Goal: Task Accomplishment & Management: Use online tool/utility

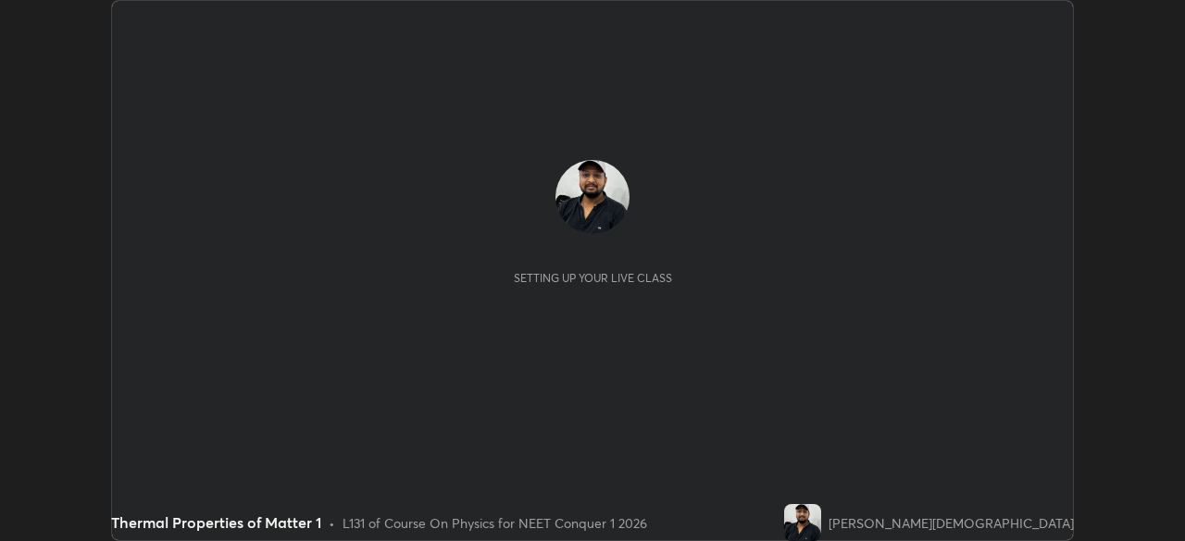
scroll to position [541, 1184]
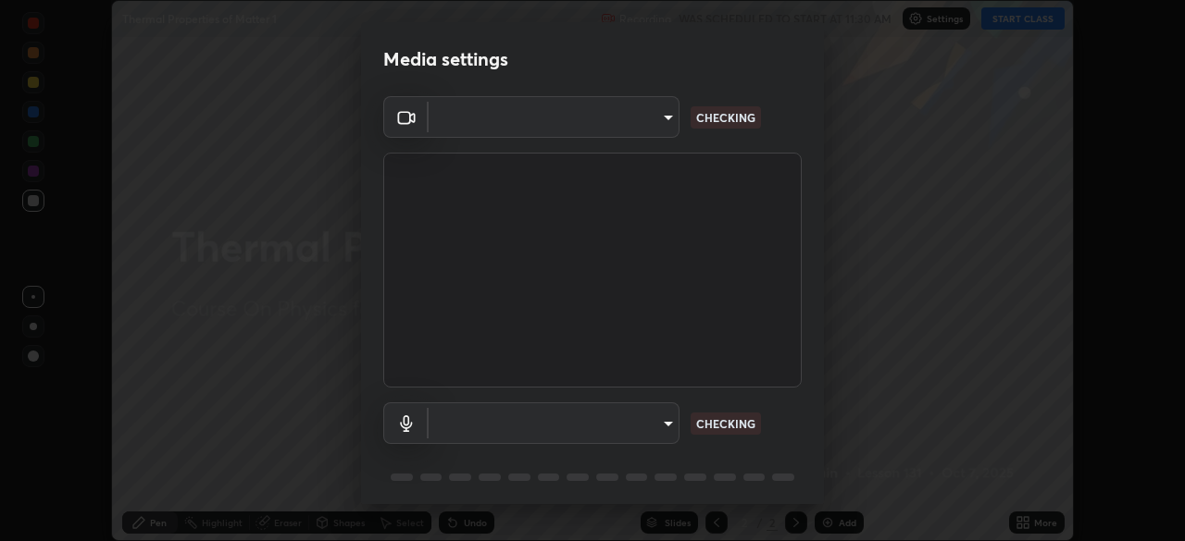
type input "f5867d0b8555505bdfc0634249509002703cce013fca216d78b14b94e2ec79da"
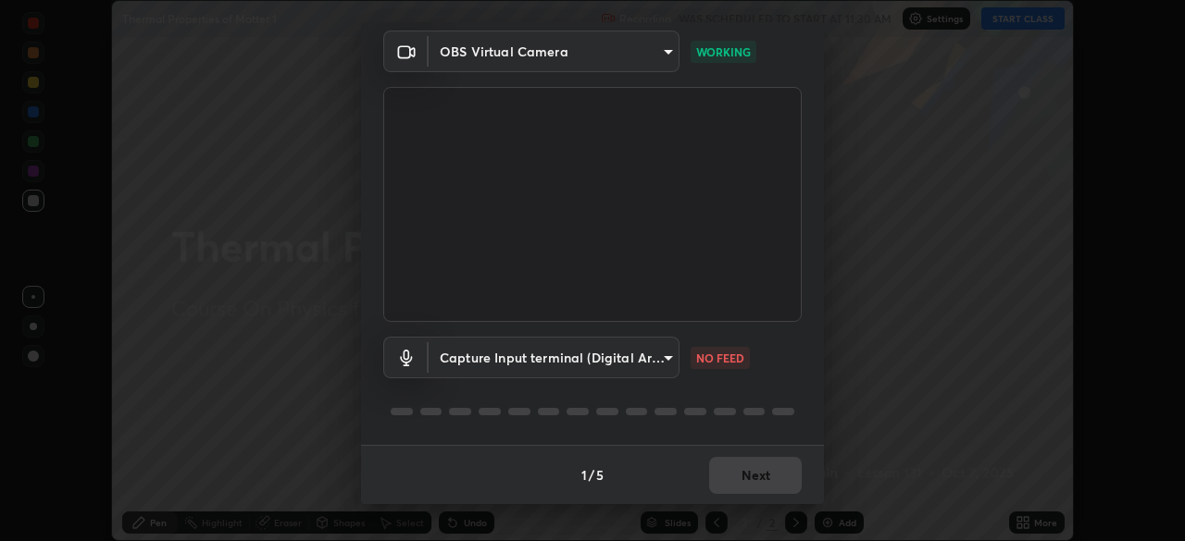
click at [640, 363] on body "Erase all Thermal Properties of Matter 1 Recording WAS SCHEDULED TO START AT 11…" at bounding box center [592, 270] width 1185 height 541
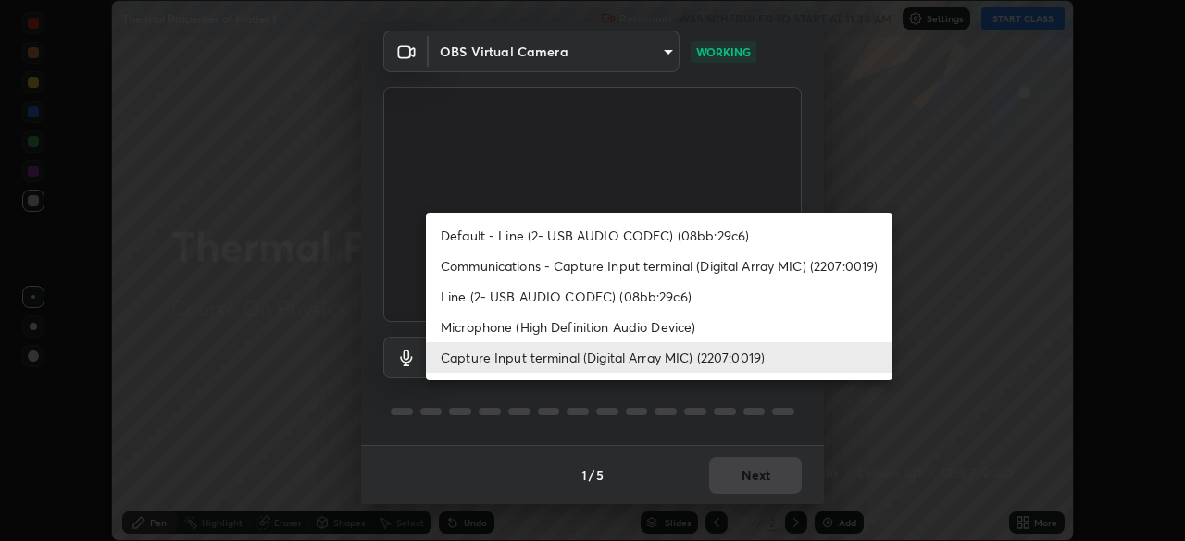
click at [636, 269] on li "Communications - Capture Input terminal (Digital Array MIC) (2207:0019)" at bounding box center [659, 266] width 466 height 31
type input "communications"
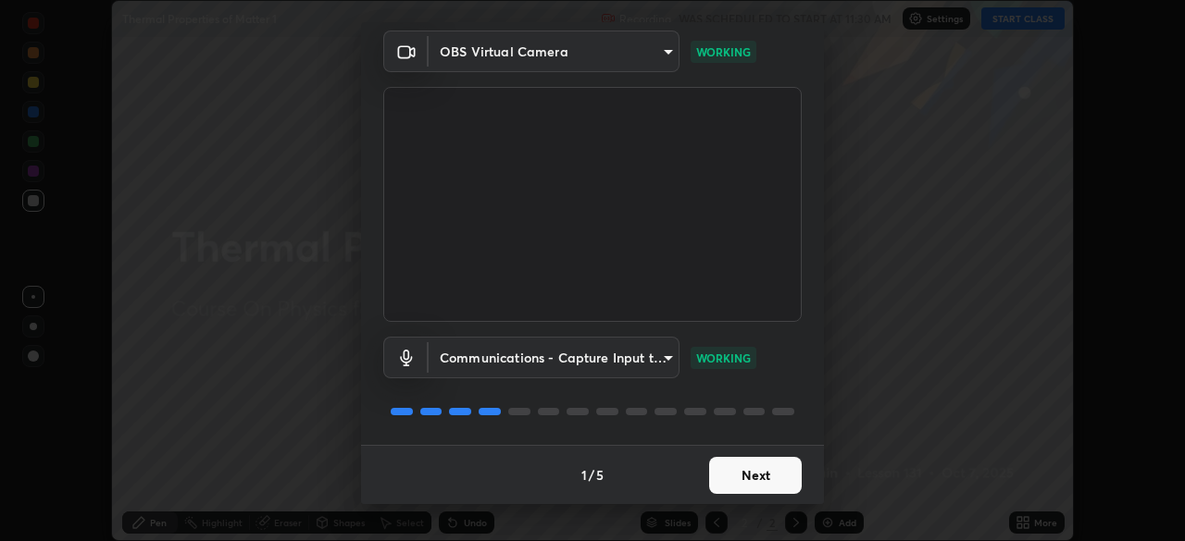
click at [760, 466] on button "Next" at bounding box center [755, 475] width 93 height 37
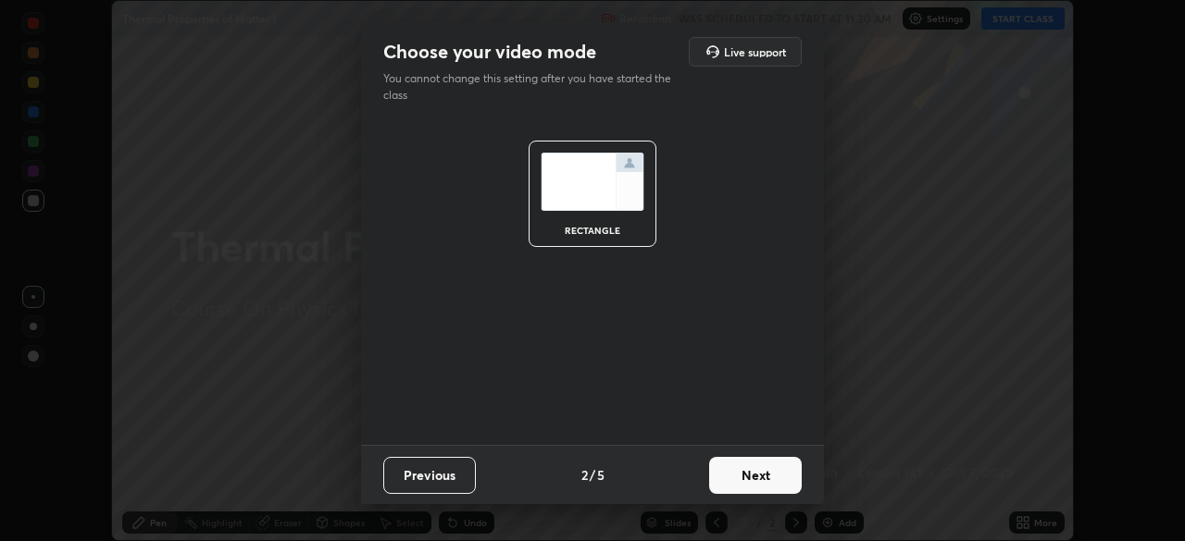
scroll to position [0, 0]
click at [750, 465] on button "Next" at bounding box center [755, 475] width 93 height 37
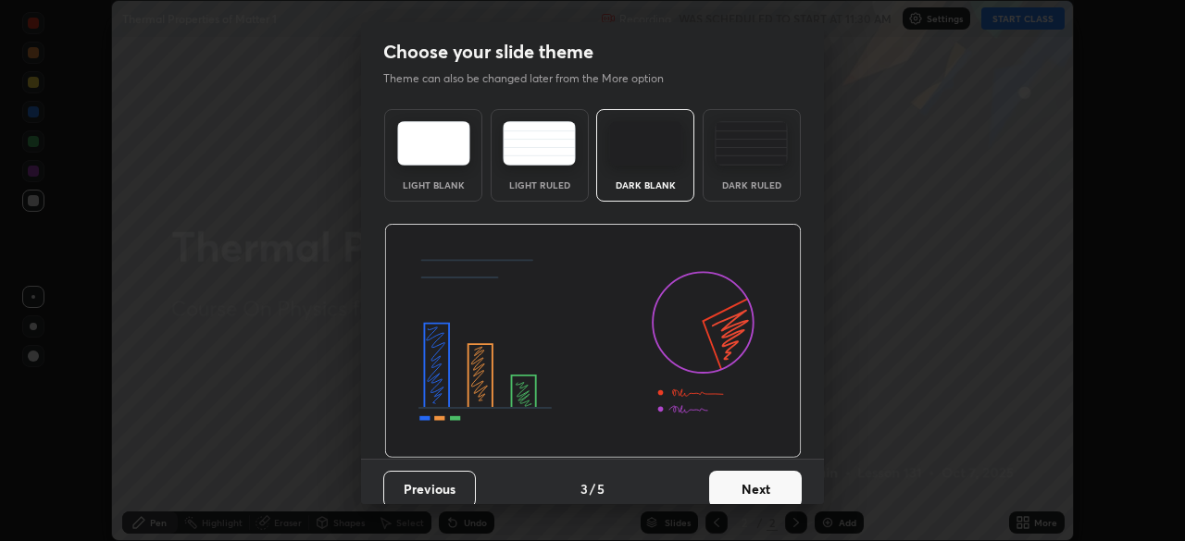
click at [760, 164] on img at bounding box center [751, 143] width 73 height 44
click at [759, 471] on button "Next" at bounding box center [755, 489] width 93 height 37
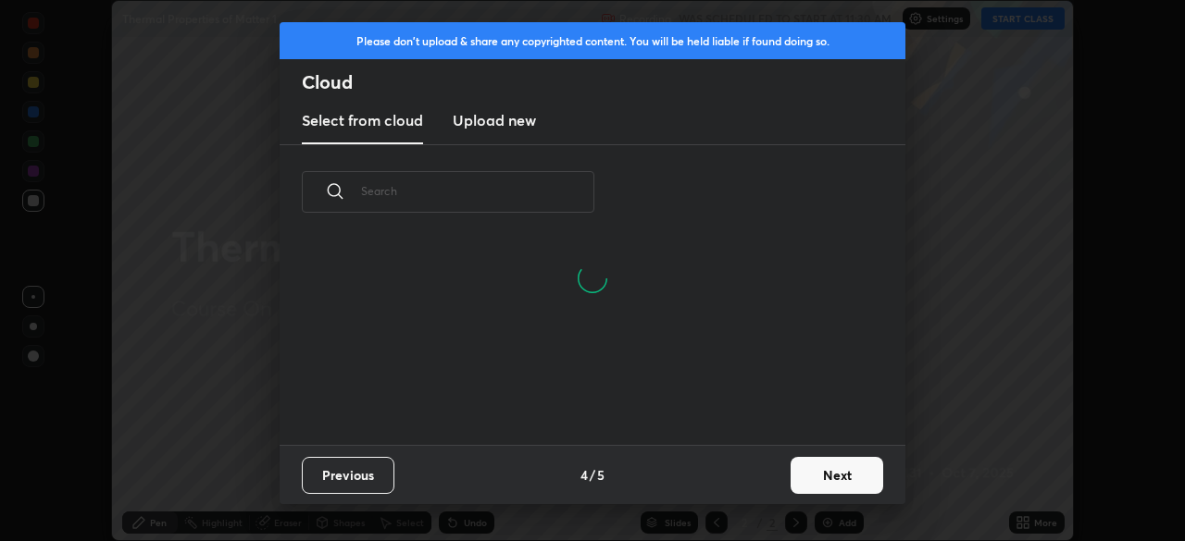
click at [821, 480] on button "Next" at bounding box center [836, 475] width 93 height 37
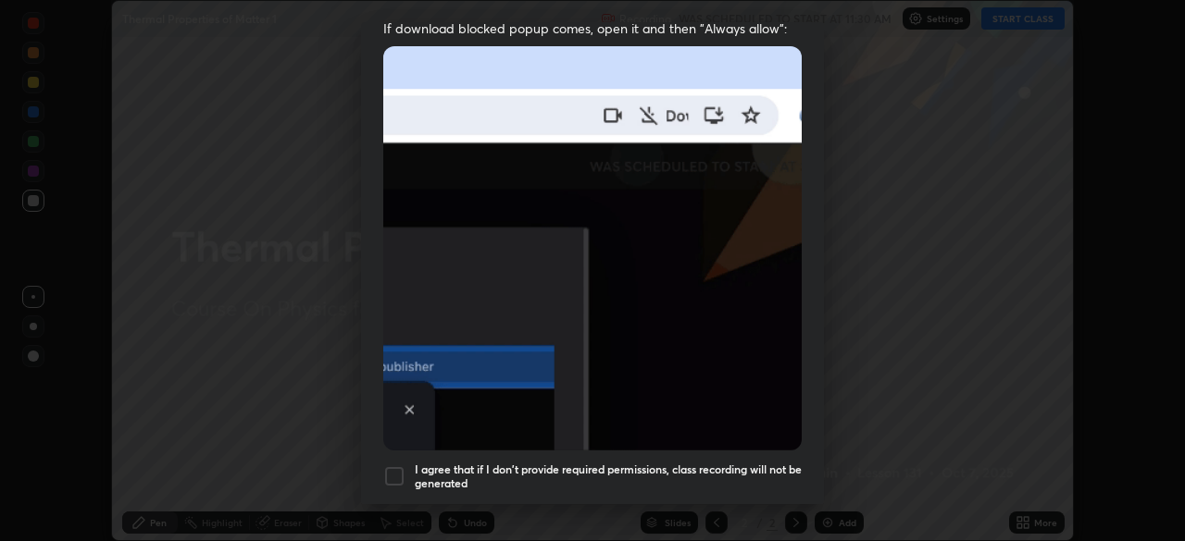
scroll to position [443, 0]
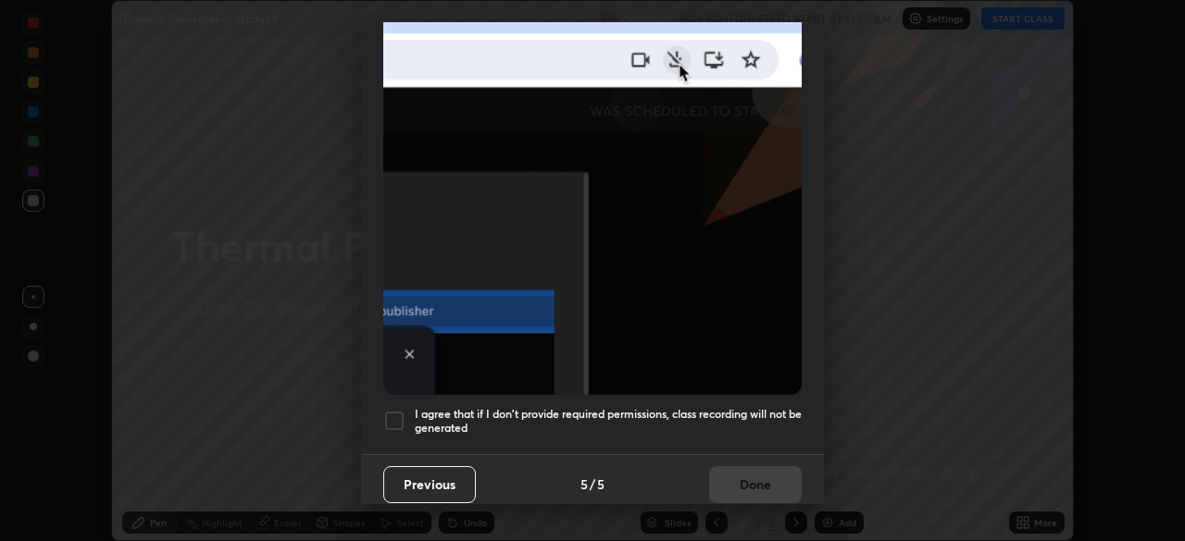
click at [761, 422] on h5 "I agree that if I don't provide required permissions, class recording will not …" at bounding box center [608, 421] width 387 height 29
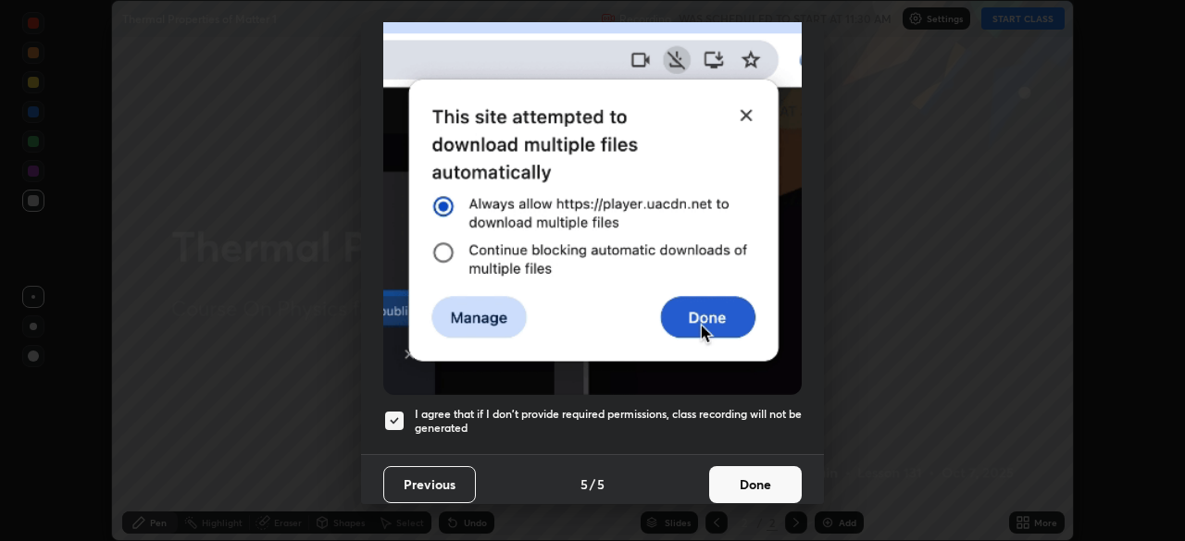
click at [764, 485] on button "Done" at bounding box center [755, 484] width 93 height 37
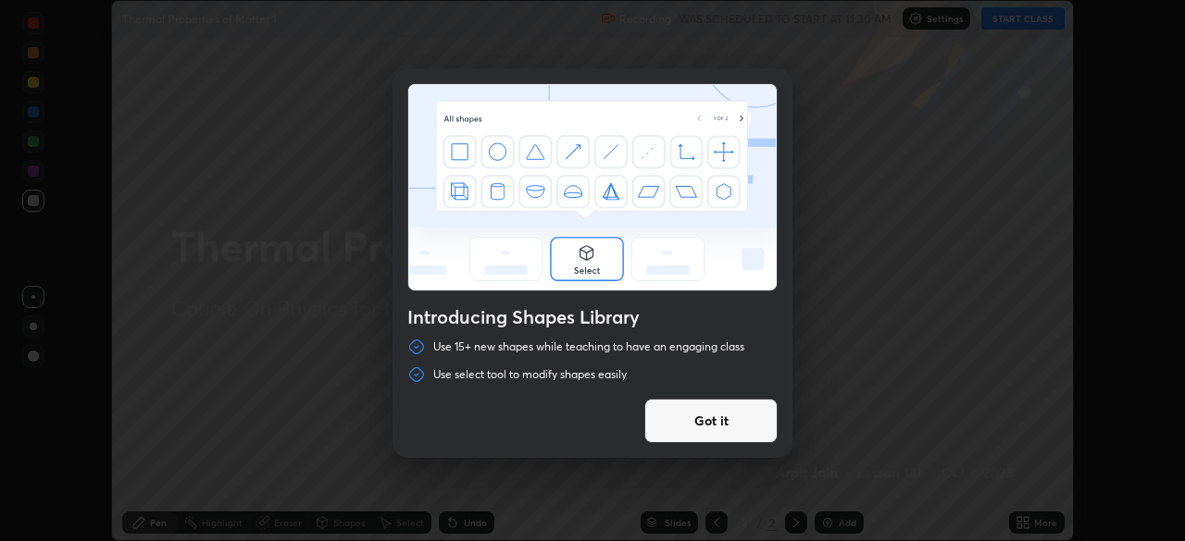
click at [744, 418] on button "Got it" at bounding box center [710, 421] width 133 height 44
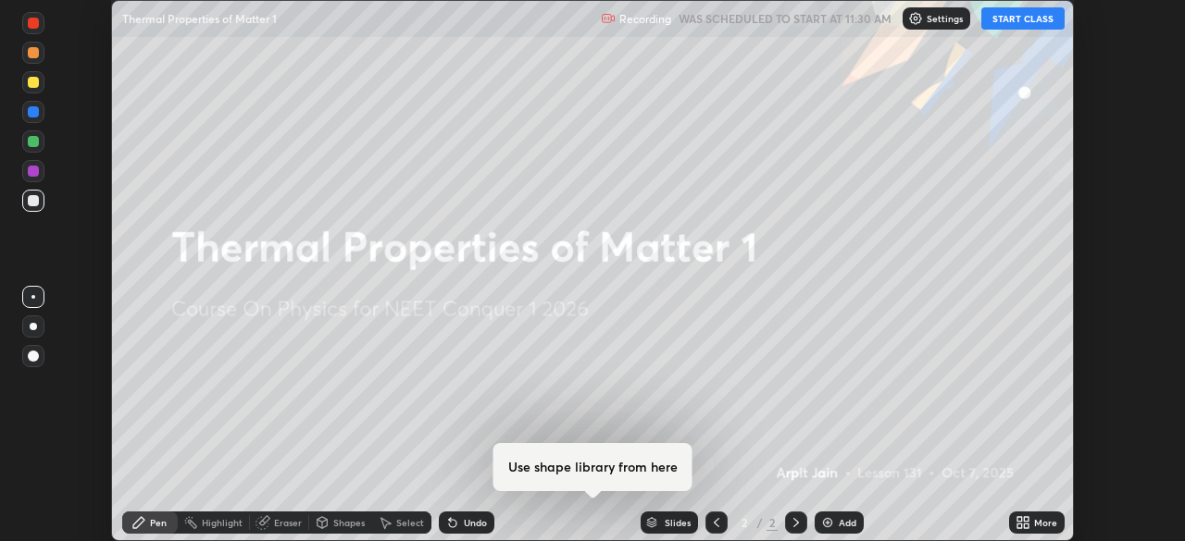
click at [1004, 21] on button "START CLASS" at bounding box center [1022, 18] width 83 height 22
click at [1024, 522] on icon at bounding box center [1022, 523] width 15 height 15
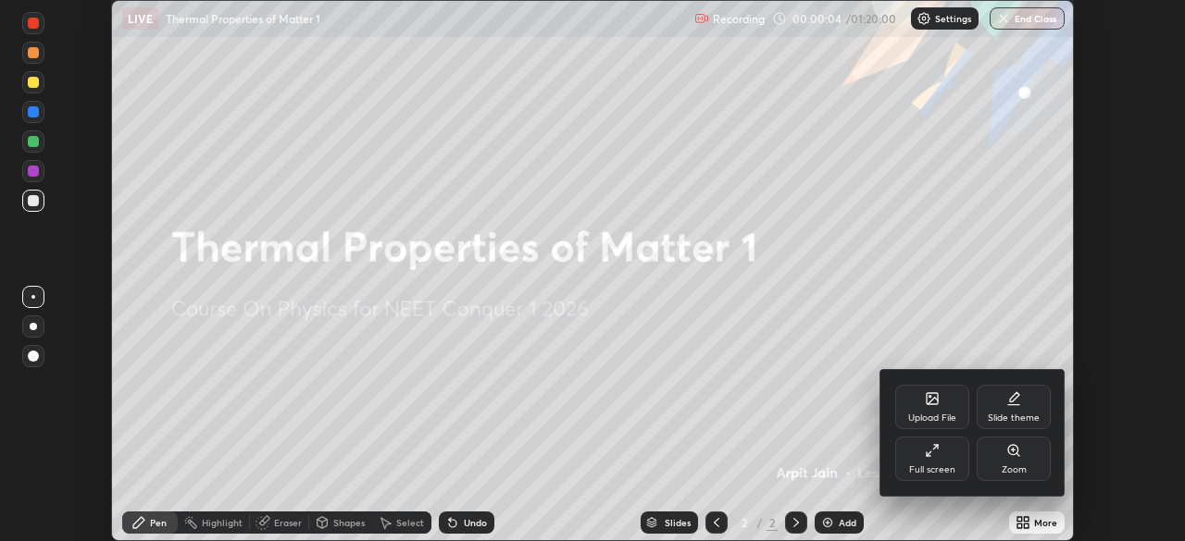
click at [838, 413] on div at bounding box center [592, 270] width 1185 height 541
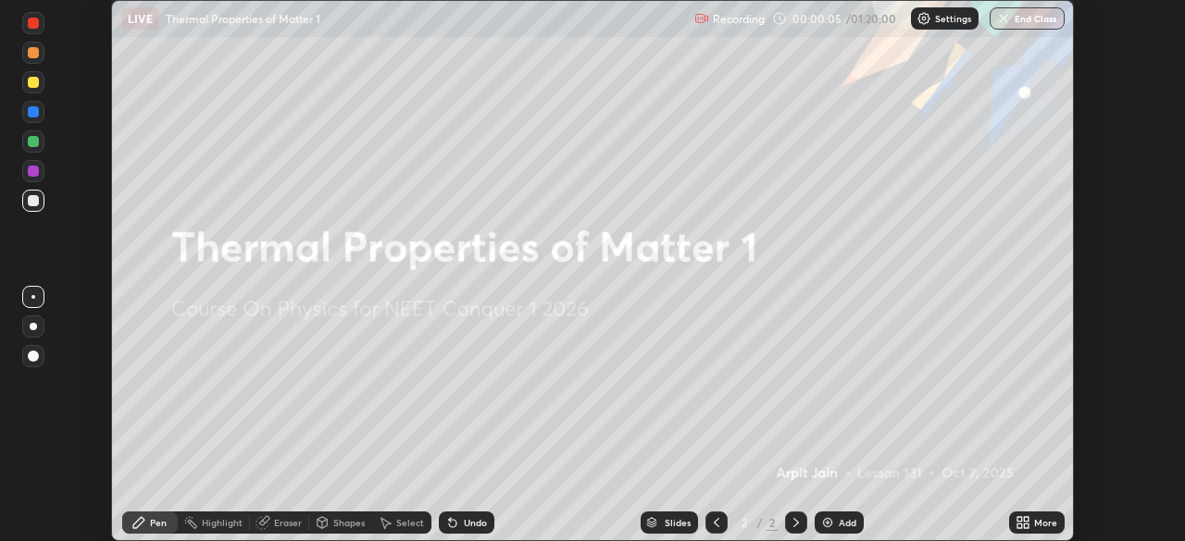
click at [1038, 528] on div "More" at bounding box center [1045, 522] width 23 height 9
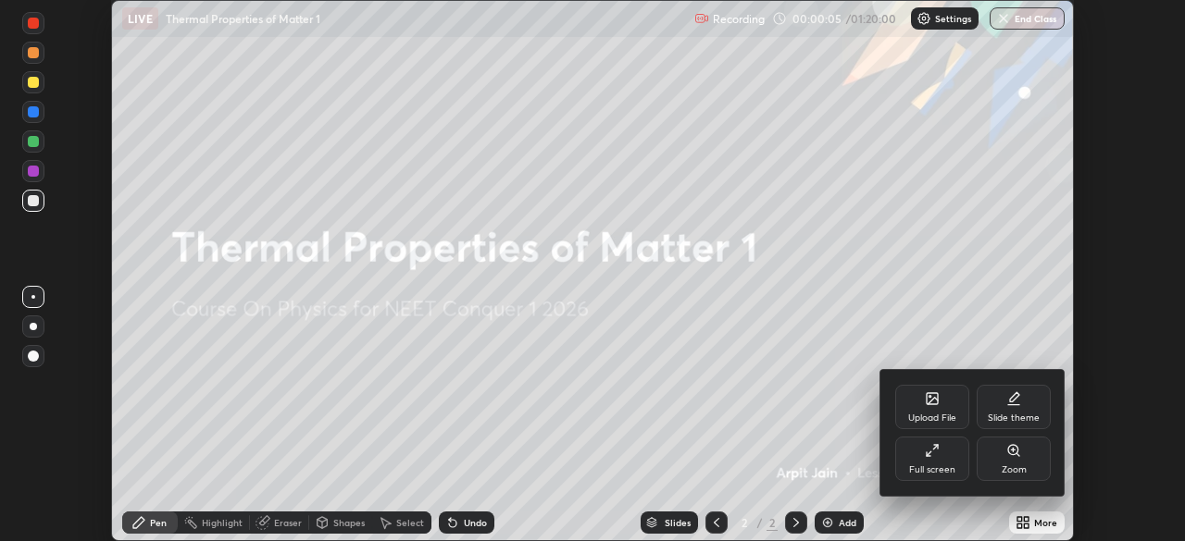
click at [1016, 409] on div "Slide theme" at bounding box center [1013, 407] width 74 height 44
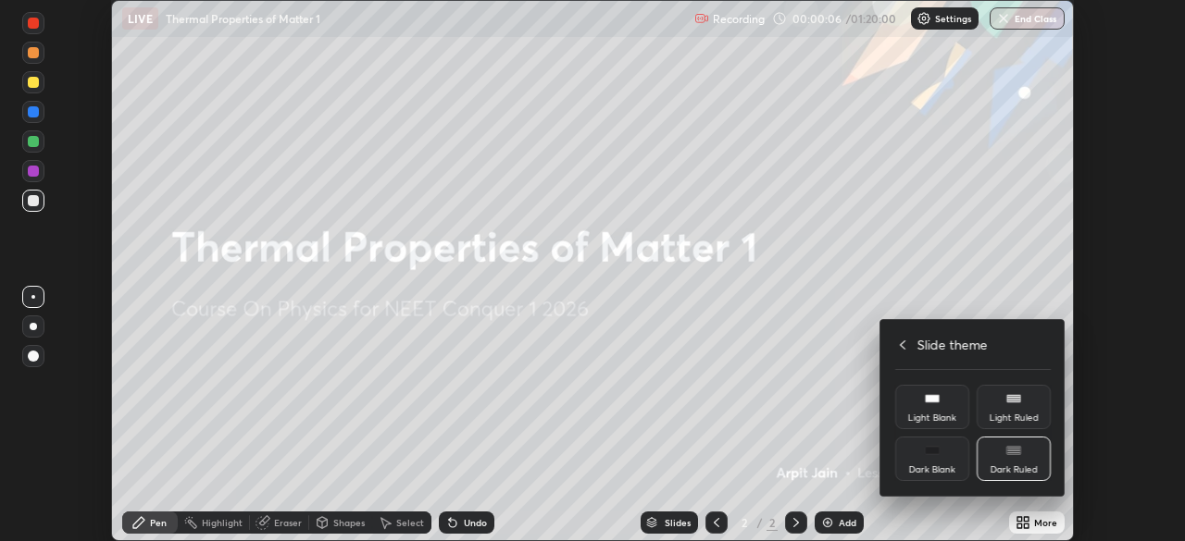
click at [1025, 466] on div "Dark Ruled" at bounding box center [1013, 470] width 47 height 9
click at [1026, 520] on div at bounding box center [592, 270] width 1185 height 541
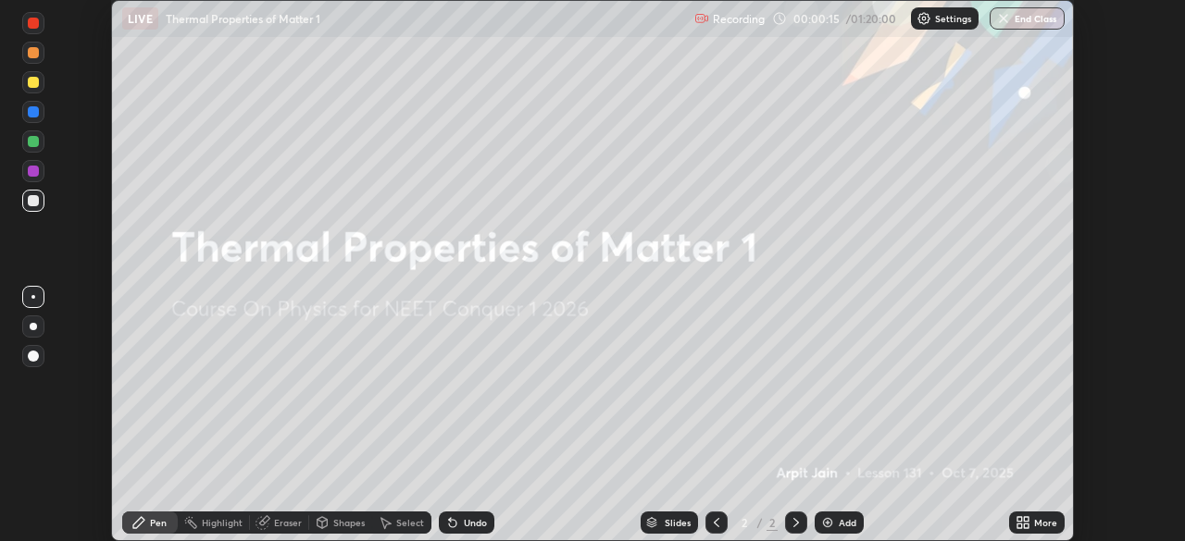
click at [838, 514] on div "Add" at bounding box center [838, 523] width 49 height 22
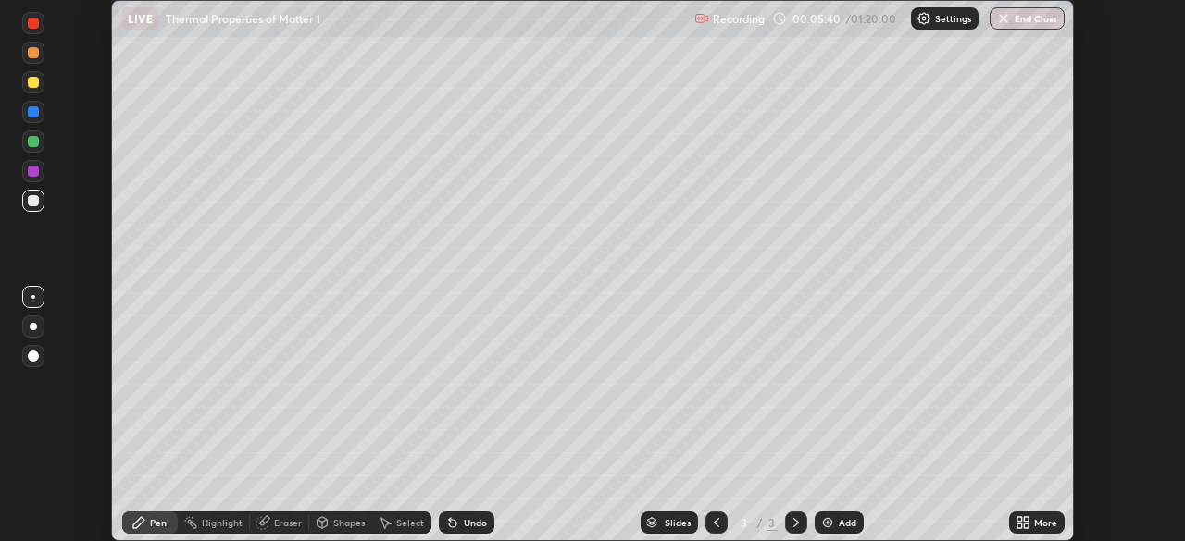
click at [835, 525] on div "Add" at bounding box center [838, 523] width 49 height 22
click at [33, 143] on div at bounding box center [33, 141] width 11 height 11
click at [470, 524] on div "Undo" at bounding box center [475, 522] width 23 height 9
click at [839, 519] on div "Add" at bounding box center [848, 522] width 18 height 9
click at [831, 514] on div "Add" at bounding box center [838, 523] width 49 height 22
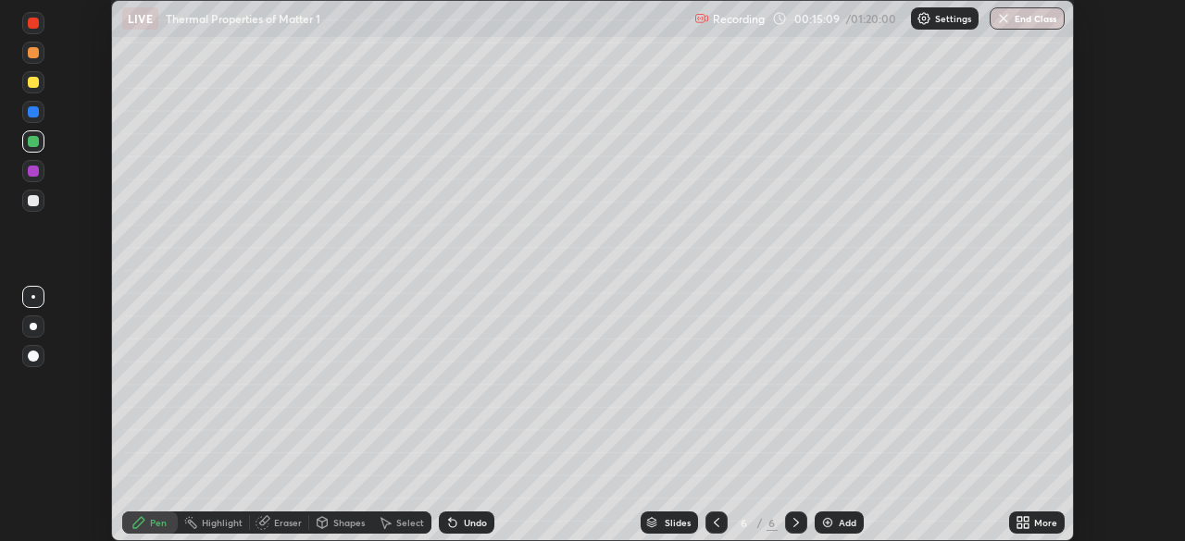
click at [835, 517] on div "Add" at bounding box center [838, 523] width 49 height 22
click at [839, 527] on div "Add" at bounding box center [848, 522] width 18 height 9
click at [829, 531] on div "Add" at bounding box center [838, 523] width 49 height 22
click at [268, 522] on icon at bounding box center [262, 523] width 15 height 15
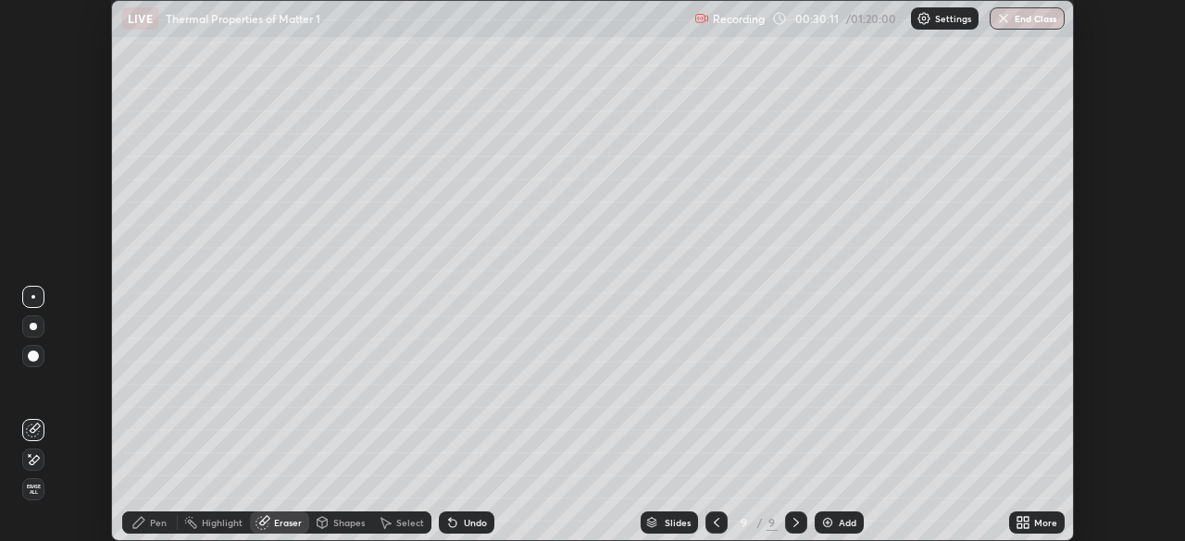
click at [35, 488] on span "Erase all" at bounding box center [33, 489] width 20 height 11
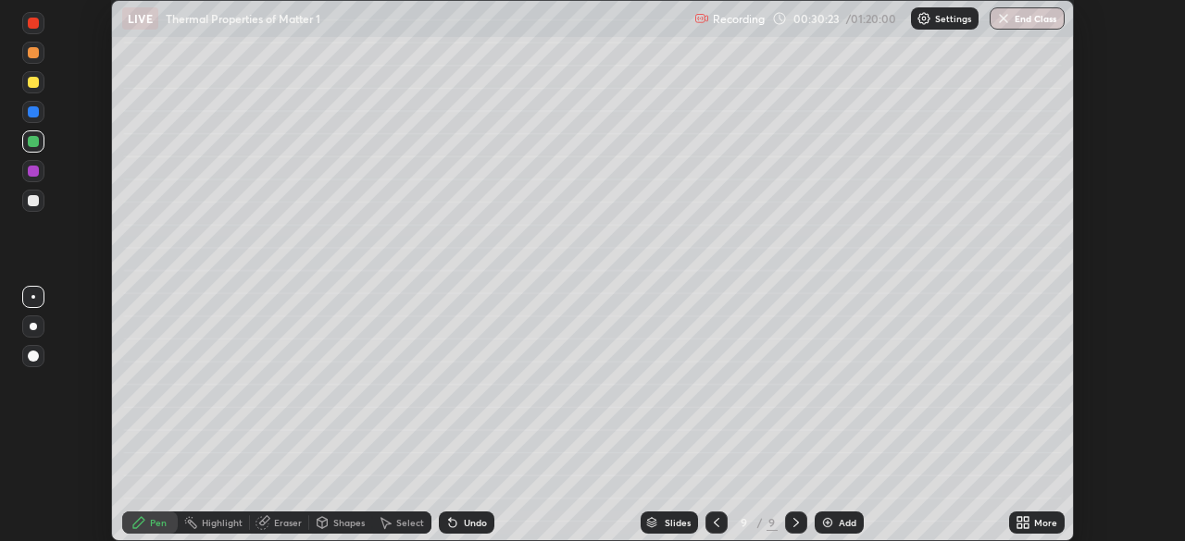
click at [36, 112] on div at bounding box center [33, 111] width 11 height 11
click at [34, 85] on div at bounding box center [33, 82] width 11 height 11
click at [832, 518] on img at bounding box center [827, 523] width 15 height 15
click at [281, 525] on div "Eraser" at bounding box center [288, 522] width 28 height 9
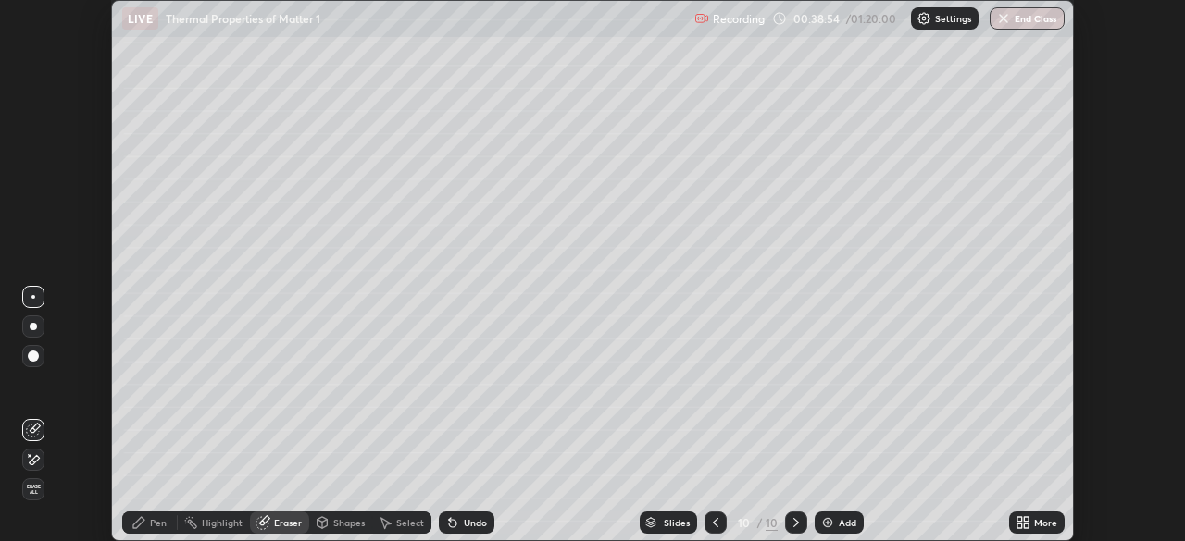
click at [30, 462] on icon at bounding box center [35, 459] width 10 height 9
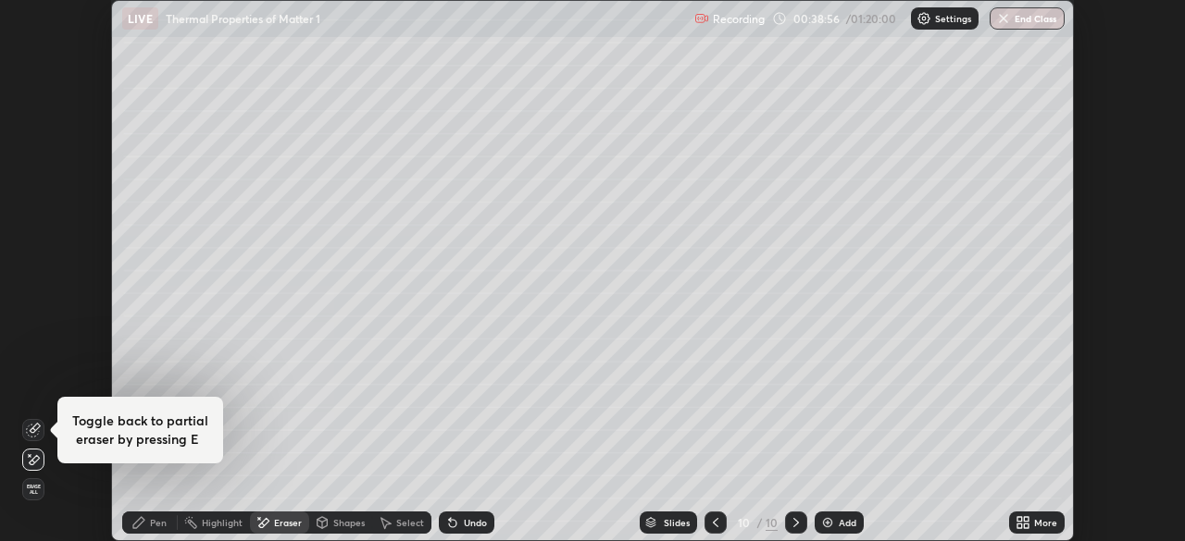
click at [33, 492] on span "Erase all" at bounding box center [33, 489] width 20 height 11
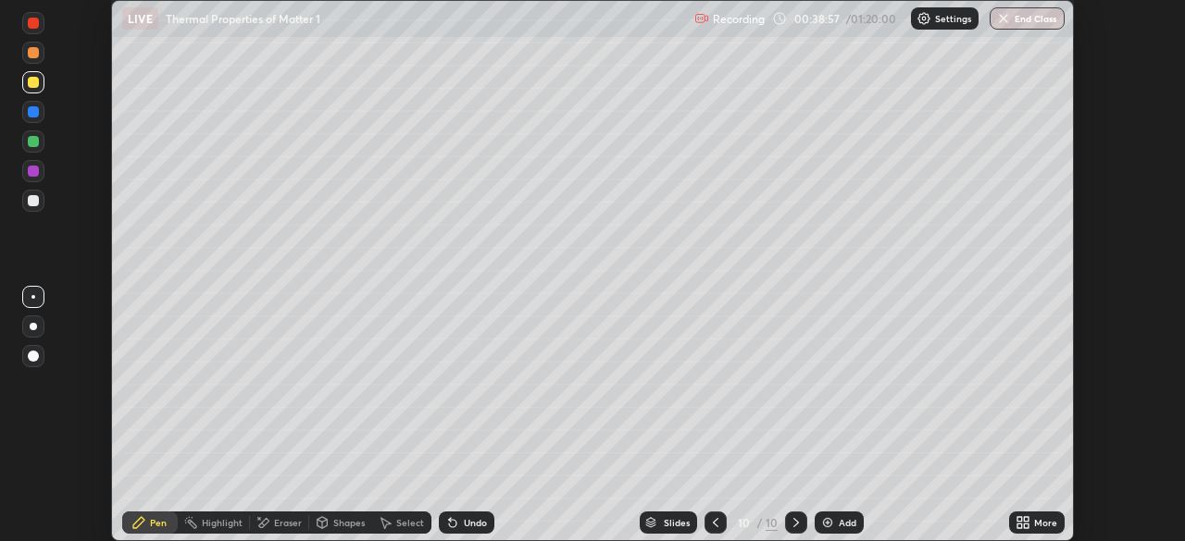
click at [149, 519] on div "Pen" at bounding box center [150, 523] width 56 height 22
click at [33, 113] on div at bounding box center [33, 111] width 11 height 11
click at [34, 141] on div at bounding box center [33, 141] width 11 height 11
click at [31, 117] on div at bounding box center [33, 111] width 11 height 11
click at [36, 85] on div at bounding box center [33, 82] width 11 height 11
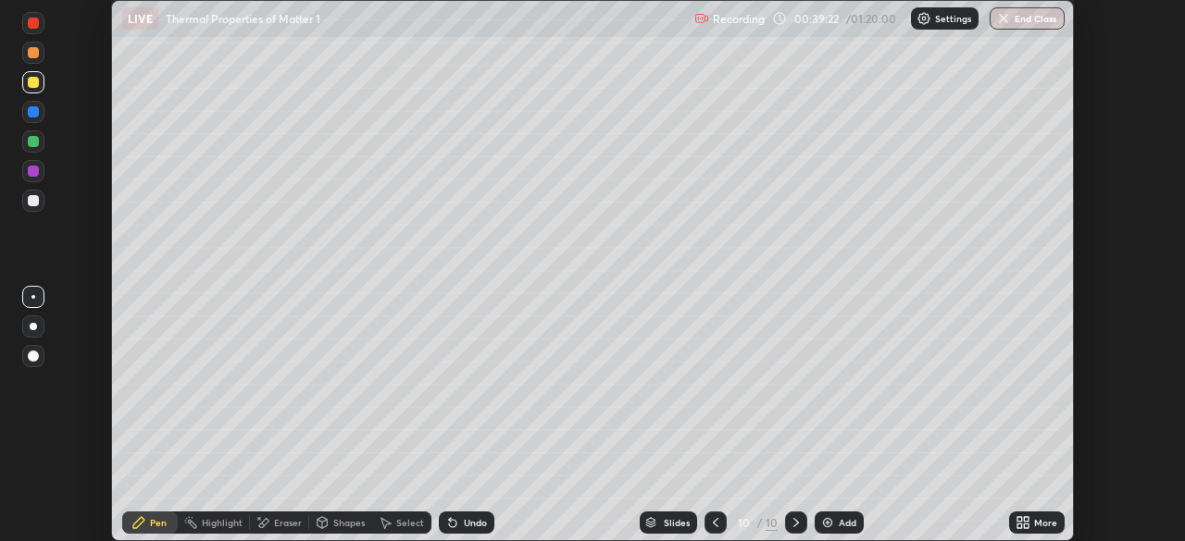
click at [37, 147] on div at bounding box center [33, 142] width 22 height 22
click at [34, 200] on div at bounding box center [33, 200] width 11 height 11
click at [20, 234] on div "Erase all" at bounding box center [33, 270] width 44 height 467
click at [827, 521] on img at bounding box center [827, 523] width 15 height 15
click at [715, 523] on icon at bounding box center [716, 523] width 15 height 15
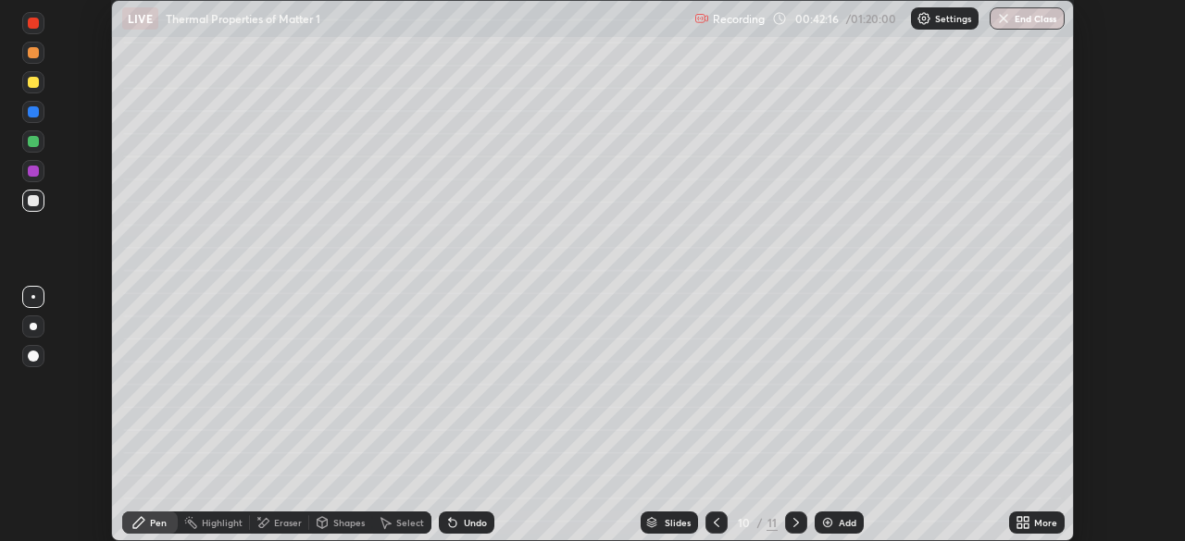
click at [794, 523] on icon at bounding box center [796, 523] width 15 height 15
click at [31, 113] on div at bounding box center [33, 111] width 11 height 11
click at [32, 207] on div at bounding box center [33, 201] width 22 height 22
click at [279, 531] on div "Eraser" at bounding box center [279, 523] width 59 height 22
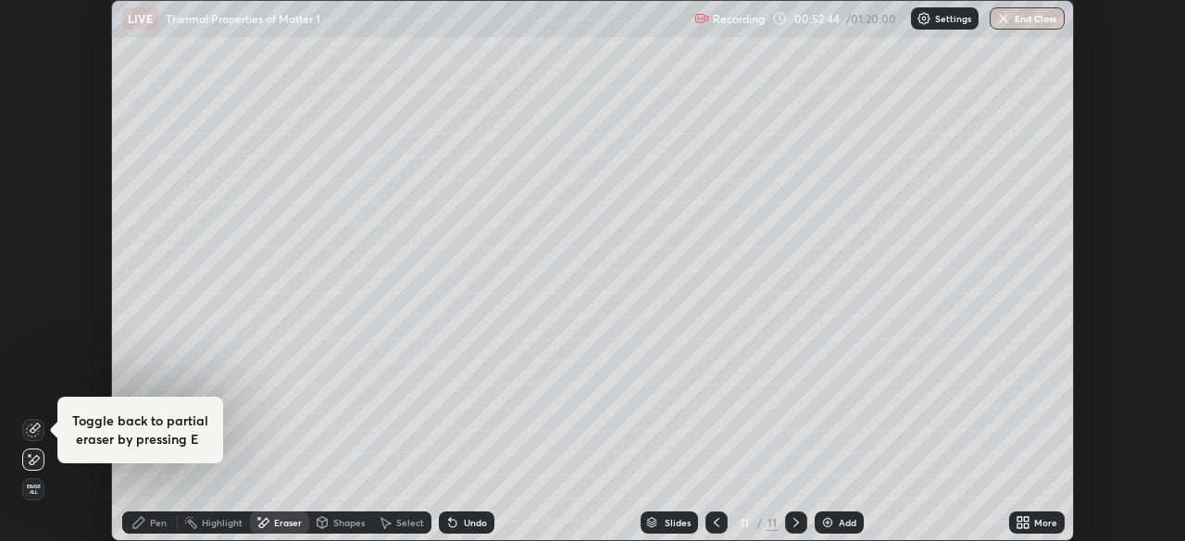
click at [34, 485] on span "Erase all" at bounding box center [33, 489] width 20 height 11
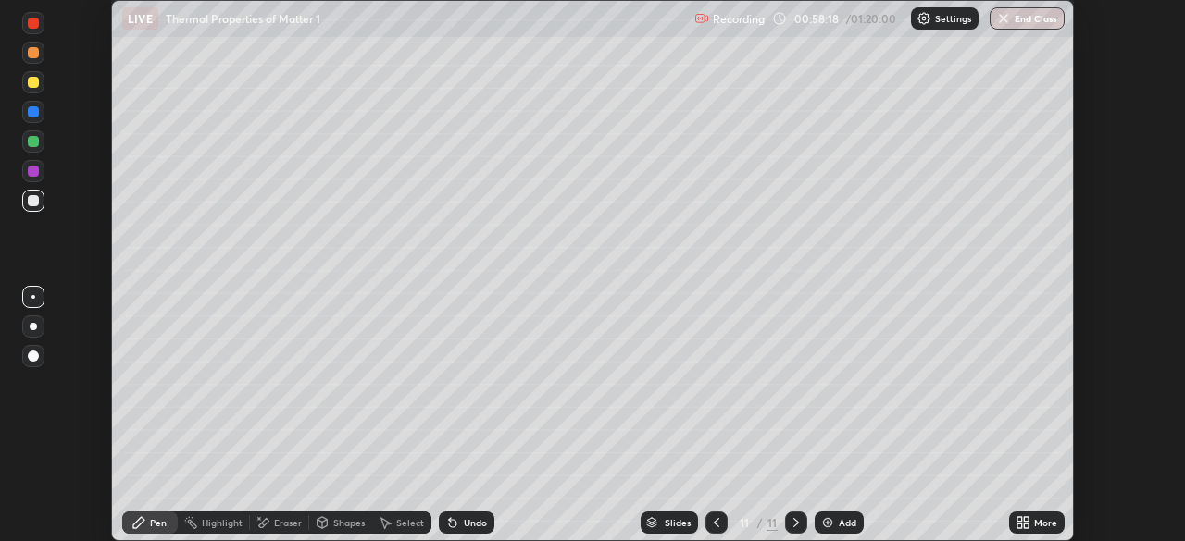
click at [836, 530] on div "Add" at bounding box center [838, 523] width 49 height 22
click at [827, 526] on img at bounding box center [827, 523] width 15 height 15
click at [829, 518] on img at bounding box center [827, 523] width 15 height 15
click at [758, 523] on div "/" at bounding box center [760, 522] width 6 height 11
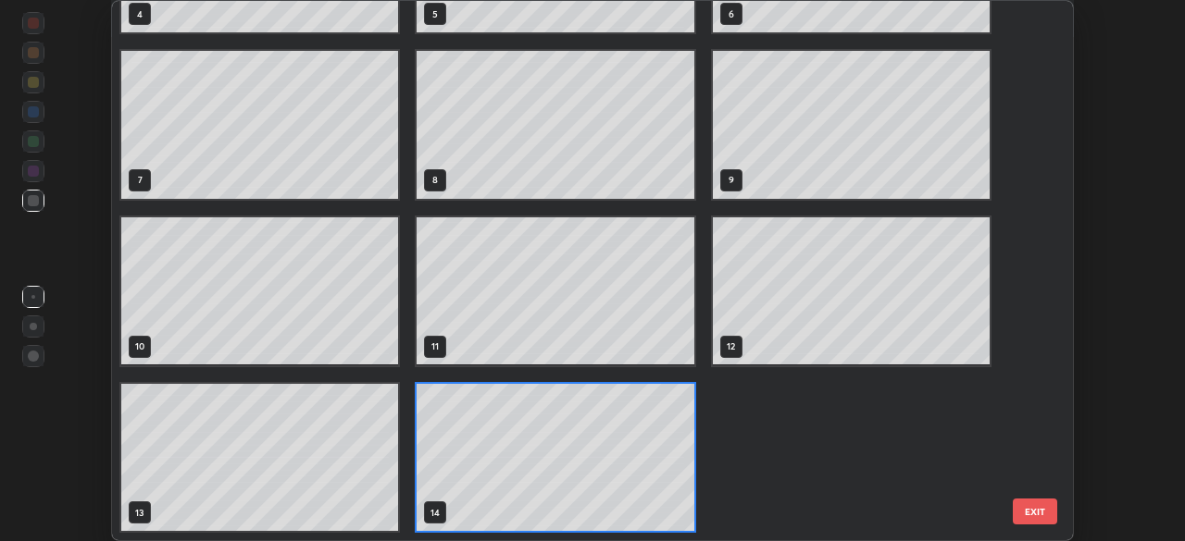
scroll to position [166, 0]
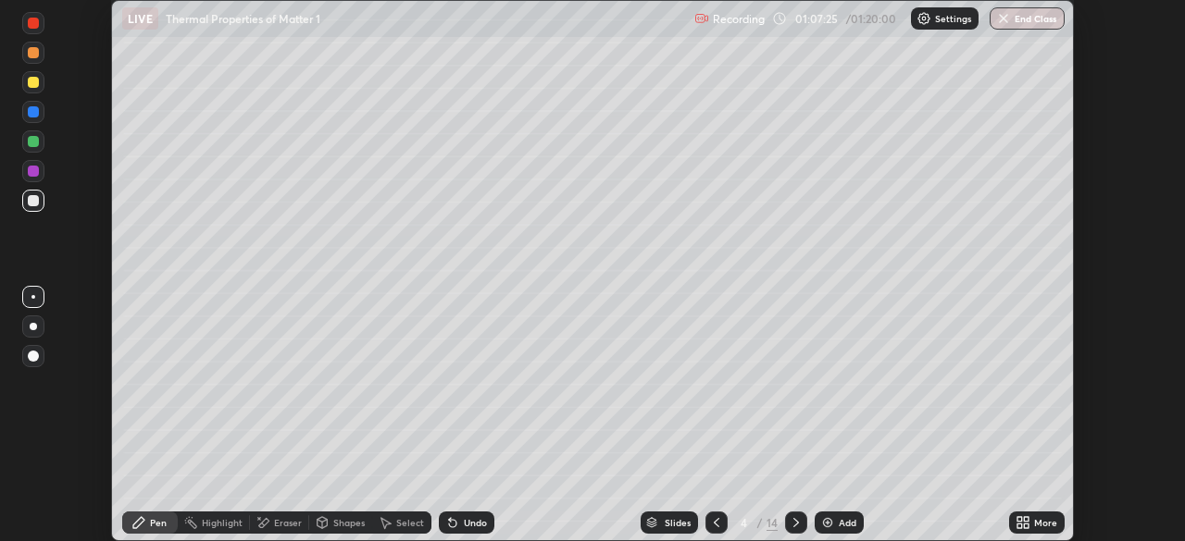
click at [715, 522] on icon at bounding box center [716, 523] width 15 height 15
click at [715, 523] on icon at bounding box center [716, 523] width 15 height 15
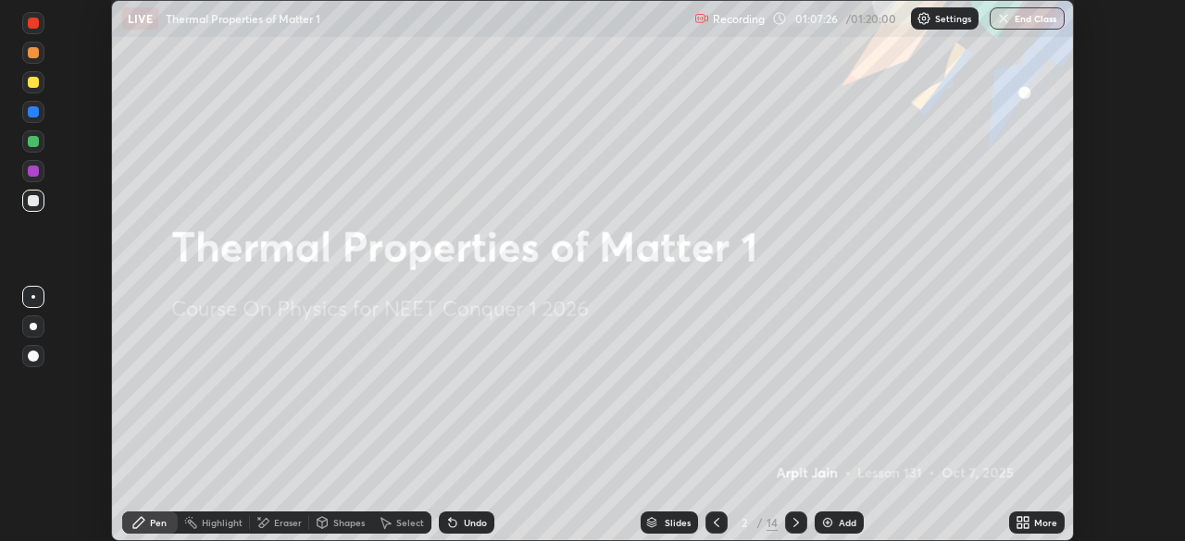
click at [712, 524] on icon at bounding box center [716, 523] width 15 height 15
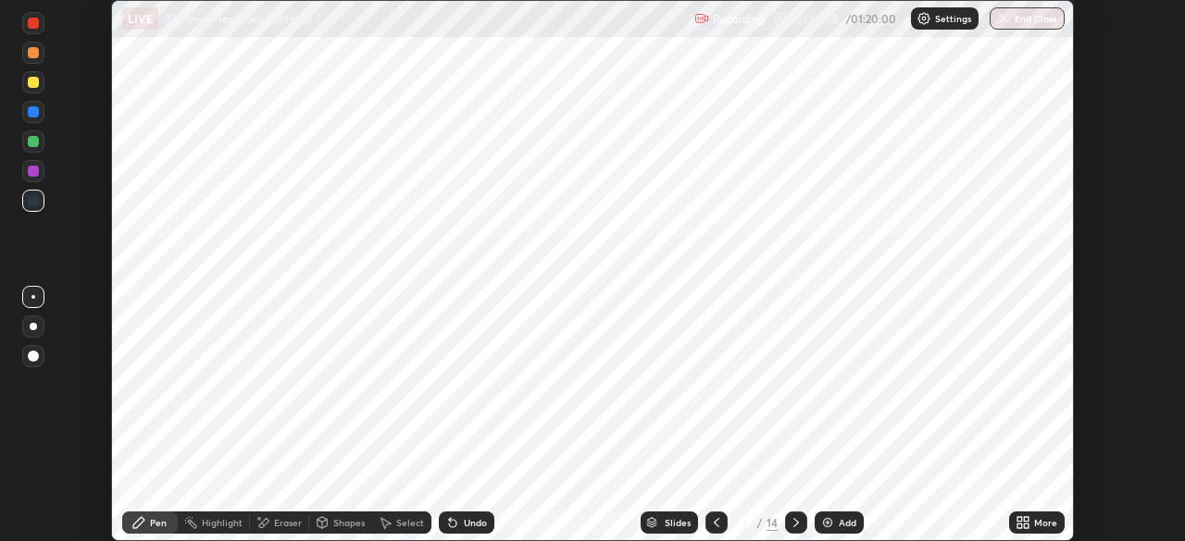
click at [794, 523] on icon at bounding box center [796, 523] width 15 height 15
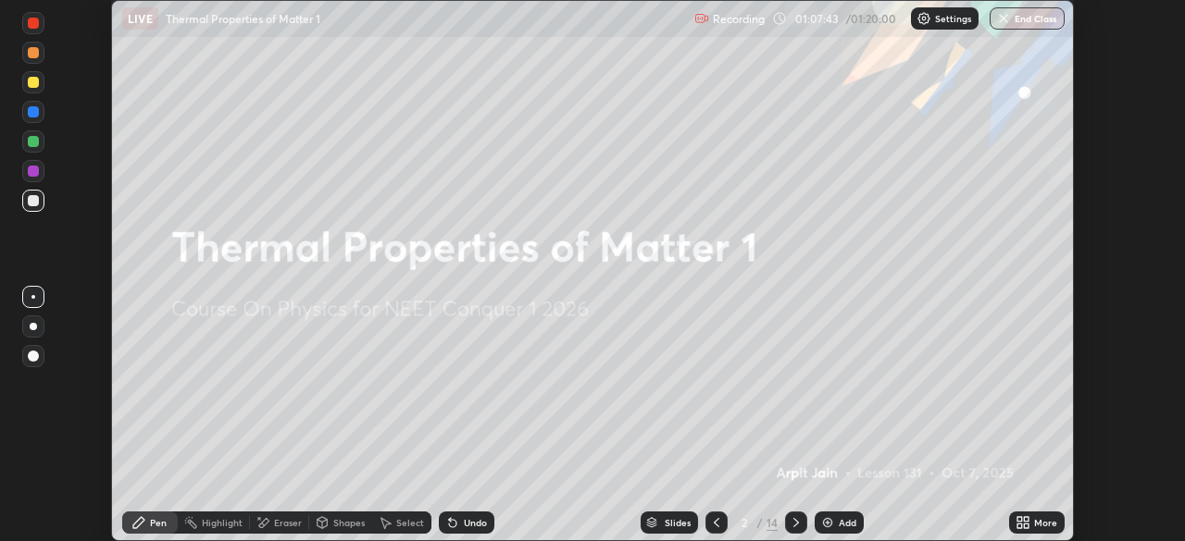
click at [789, 516] on icon at bounding box center [796, 523] width 15 height 15
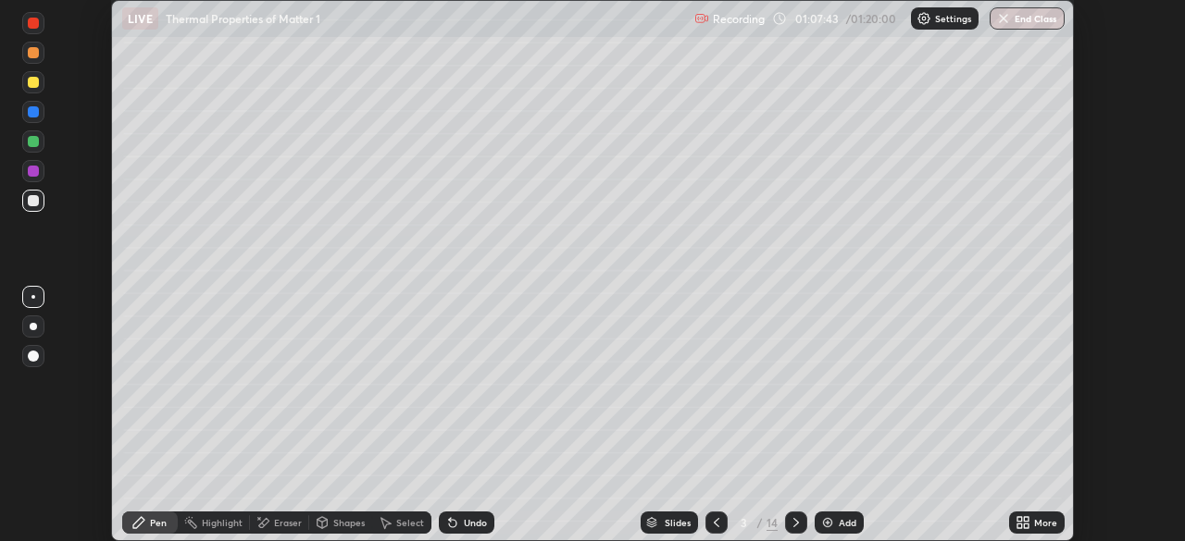
click at [794, 523] on icon at bounding box center [796, 523] width 15 height 15
click at [793, 516] on icon at bounding box center [796, 523] width 15 height 15
click at [795, 524] on icon at bounding box center [796, 522] width 6 height 9
click at [794, 532] on div at bounding box center [796, 523] width 22 height 22
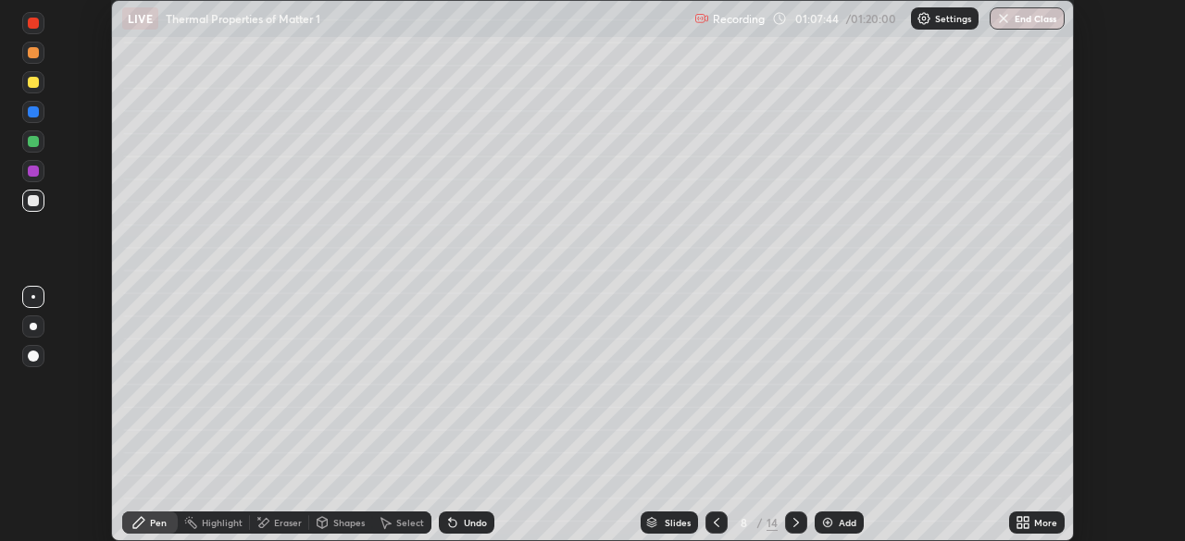
click at [794, 532] on div at bounding box center [796, 523] width 22 height 22
click at [794, 523] on icon at bounding box center [796, 523] width 15 height 15
click at [795, 523] on icon at bounding box center [796, 522] width 6 height 9
click at [789, 529] on icon at bounding box center [796, 523] width 15 height 15
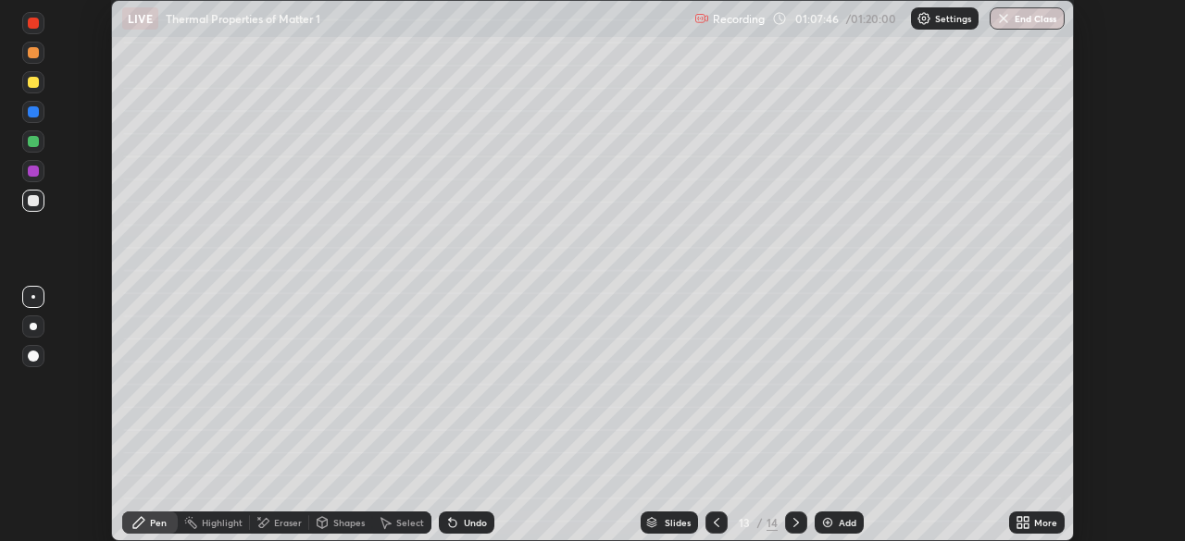
click at [795, 523] on icon at bounding box center [796, 523] width 15 height 15
click at [794, 523] on icon at bounding box center [796, 523] width 15 height 15
click at [1038, 508] on div "More" at bounding box center [1037, 522] width 56 height 37
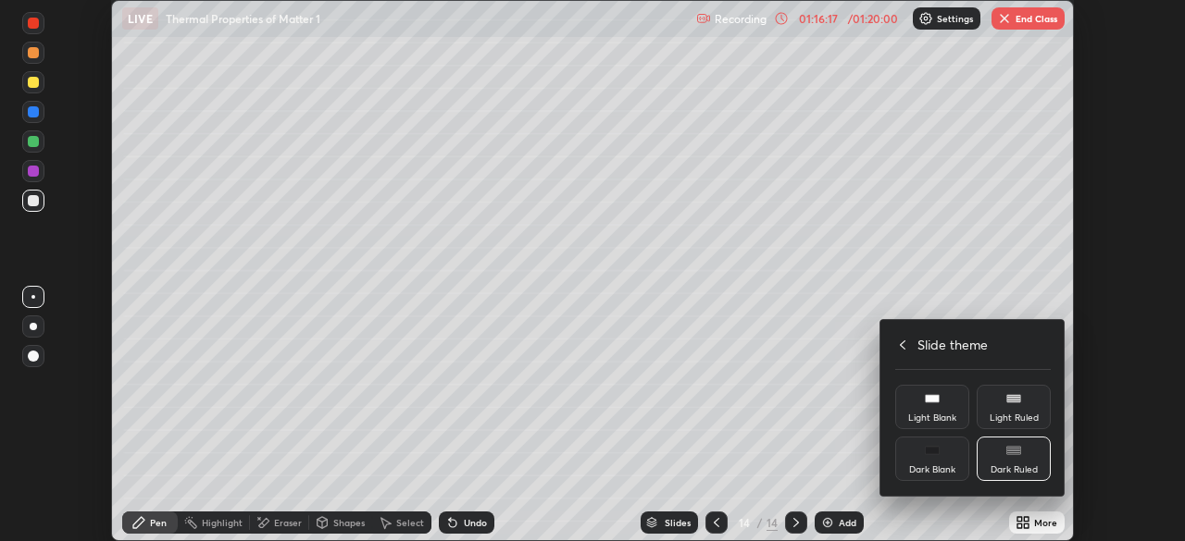
click at [1049, 500] on div at bounding box center [592, 270] width 1185 height 541
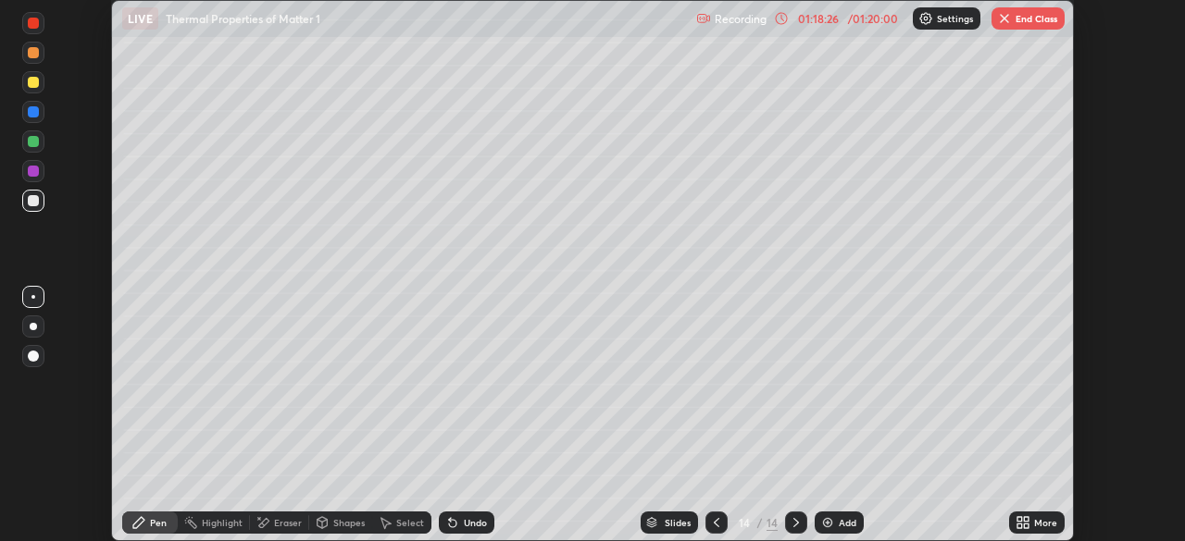
click at [1009, 20] on img "button" at bounding box center [1004, 18] width 15 height 15
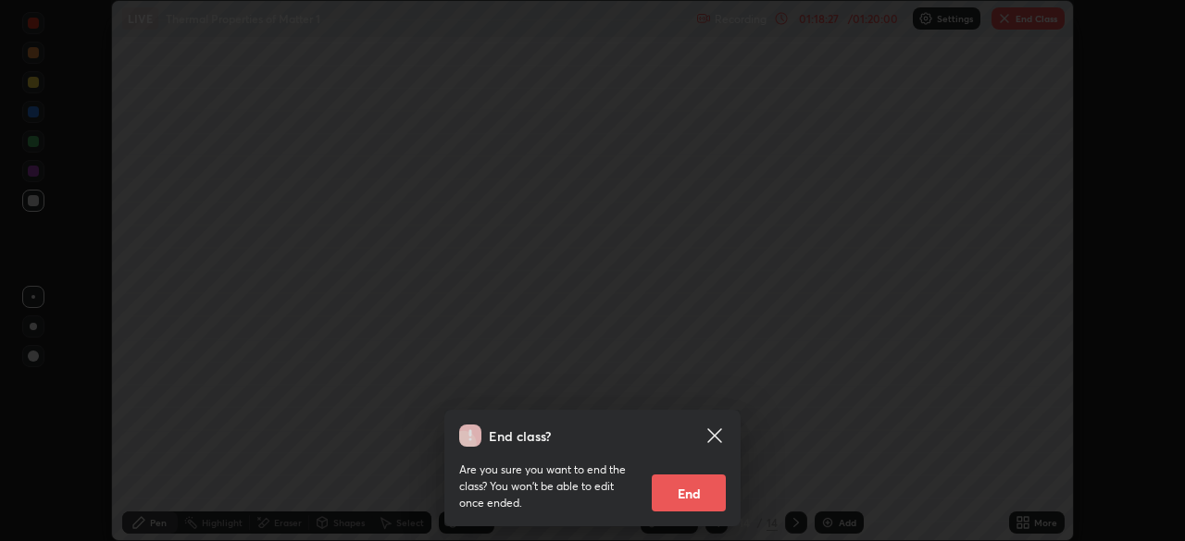
click at [679, 499] on button "End" at bounding box center [689, 493] width 74 height 37
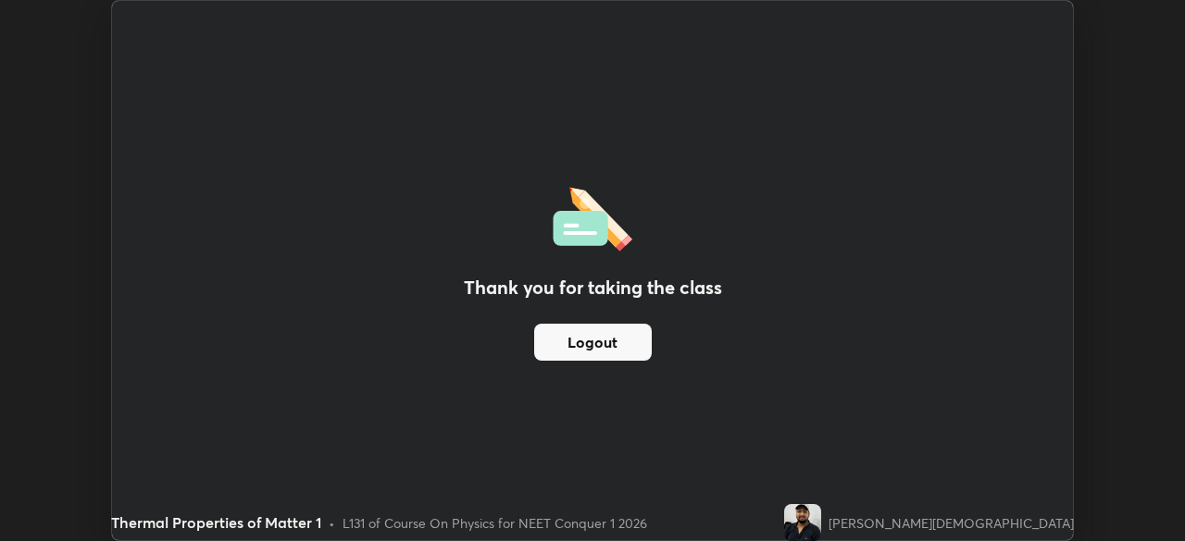
click at [617, 334] on button "Logout" at bounding box center [593, 342] width 118 height 37
